Goal: Task Accomplishment & Management: Use online tool/utility

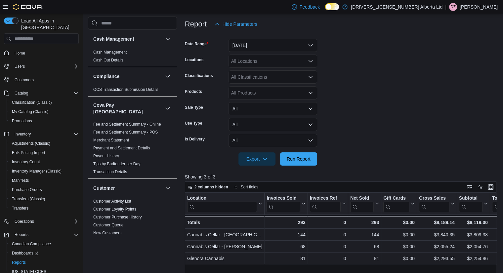
scroll to position [463, 0]
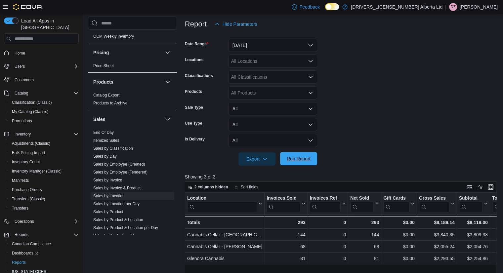
click at [315, 162] on button "Run Report" at bounding box center [298, 158] width 37 height 13
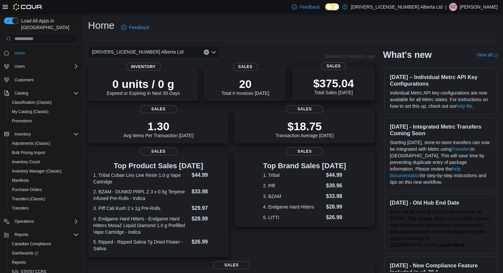
click at [304, 86] on div "$375.04 Total Sales Today" at bounding box center [334, 84] width 72 height 21
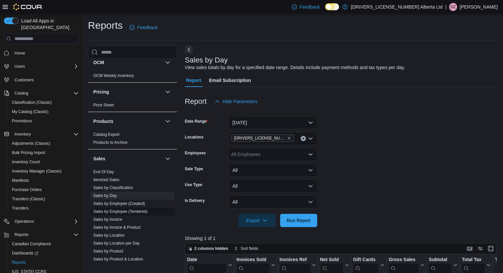
scroll to position [463, 0]
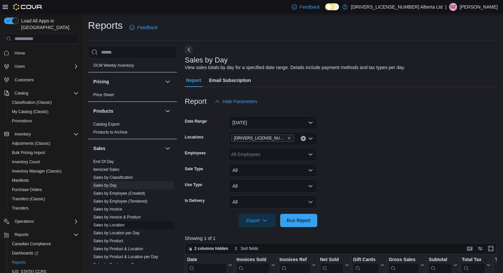
click at [116, 223] on link "Sales by Location" at bounding box center [108, 225] width 31 height 5
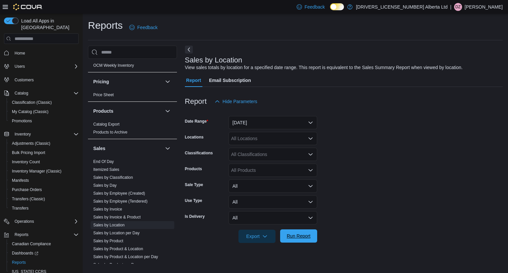
click at [300, 239] on span "Run Report" at bounding box center [299, 236] width 24 height 7
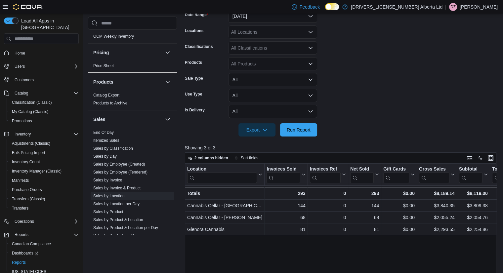
scroll to position [66, 0]
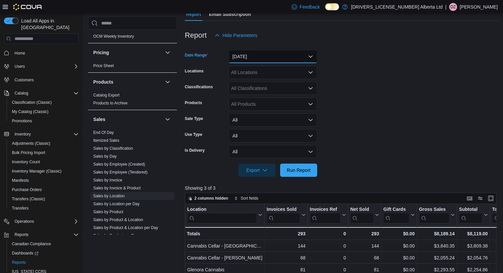
click at [276, 59] on button "[DATE]" at bounding box center [273, 56] width 89 height 13
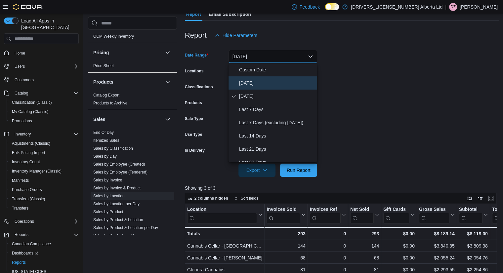
click at [266, 82] on span "Today" at bounding box center [276, 83] width 75 height 8
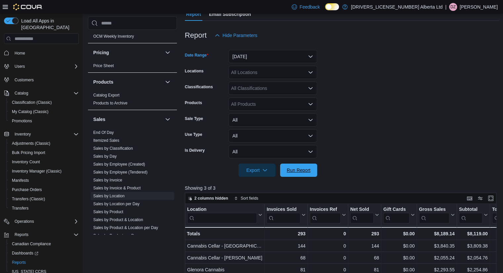
click at [294, 170] on span "Run Report" at bounding box center [299, 170] width 24 height 7
